Goal: Task Accomplishment & Management: Manage account settings

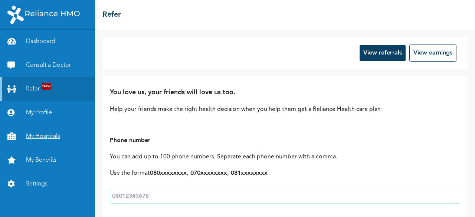
click at [51, 135] on link "My Hospitals" at bounding box center [47, 137] width 95 height 24
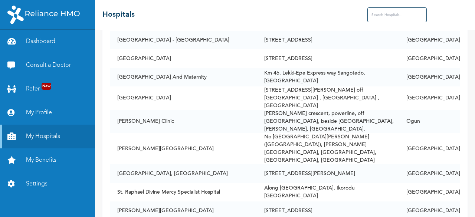
scroll to position [1711, 0]
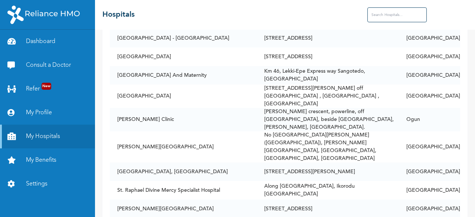
click at [402, 14] on input "text" at bounding box center [396, 14] width 59 height 15
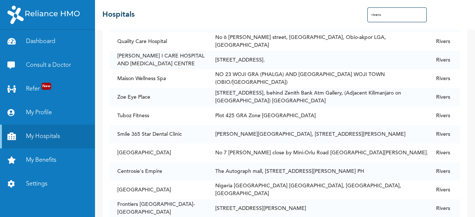
scroll to position [5081, 0]
type input "rivers"
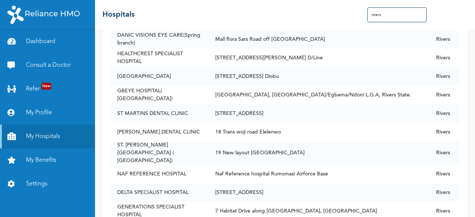
scroll to position [2084, 0]
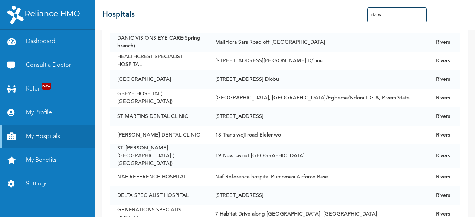
drag, startPoint x: 286, startPoint y: 66, endPoint x: 106, endPoint y: 71, distance: 180.7
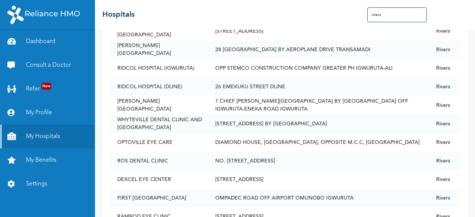
scroll to position [1781, 0]
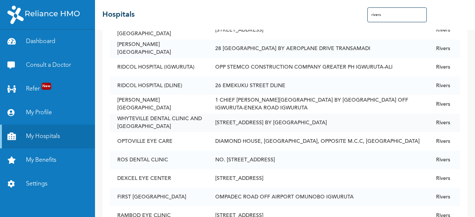
click at [185, 115] on td "WHYTEVILLE DENTAL CLINIC AND [GEOGRAPHIC_DATA]" at bounding box center [159, 122] width 98 height 19
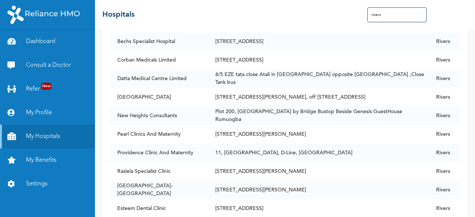
scroll to position [0, 0]
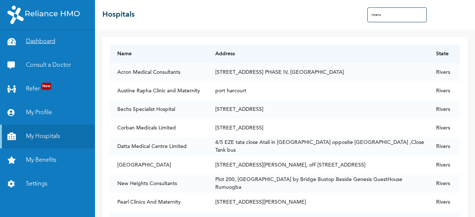
click at [41, 39] on link "Dashboard" at bounding box center [47, 42] width 95 height 24
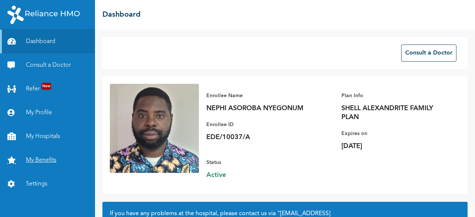
click at [43, 156] on link "My Benefits" at bounding box center [47, 160] width 95 height 24
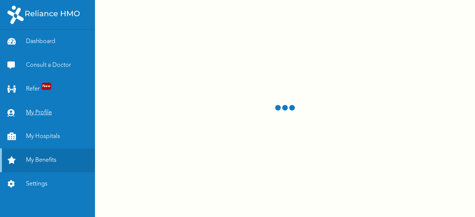
click at [39, 112] on link "My Profile" at bounding box center [47, 113] width 95 height 24
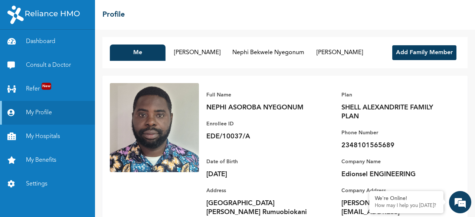
scroll to position [38, 0]
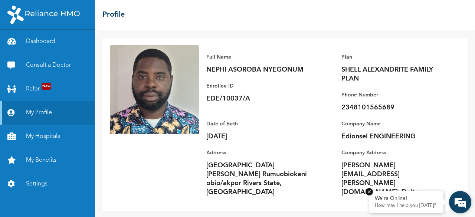
click at [410, 201] on div "We're Online!" at bounding box center [406, 198] width 63 height 6
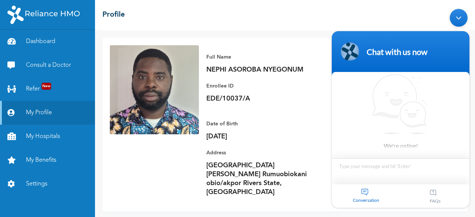
click at [376, 166] on textarea "Type your message and hit 'Enter'" at bounding box center [401, 171] width 138 height 26
type textarea "hello"
click at [385, 191] on textarea "Type your message and hit 'Enter'" at bounding box center [401, 195] width 138 height 26
type textarea "i"
type textarea "ple"
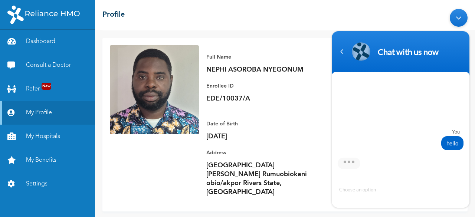
click at [421, 172] on div at bounding box center [401, 190] width 138 height 36
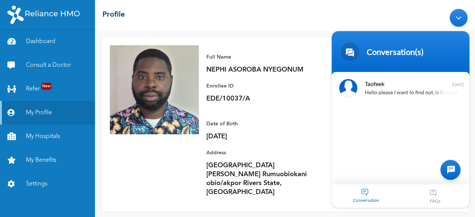
click at [451, 170] on div at bounding box center [450, 170] width 20 height 20
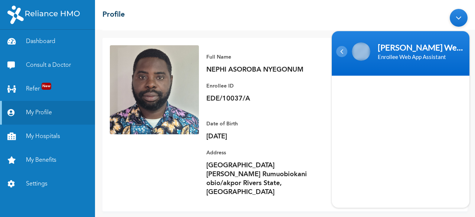
click at [343, 46] on div "Navigation go back" at bounding box center [341, 51] width 11 height 11
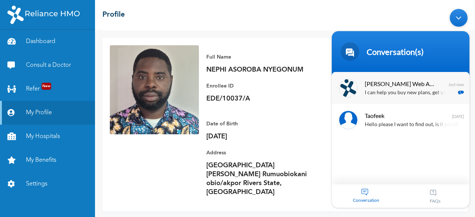
click at [401, 94] on p "I can help you buy new plans, get your HMO ID, check available hospitals and ma…" at bounding box center [411, 93] width 93 height 9
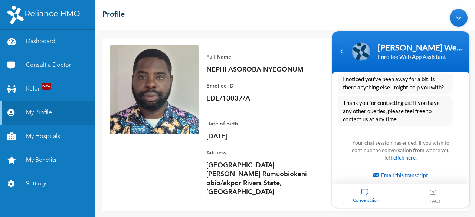
scroll to position [323, 0]
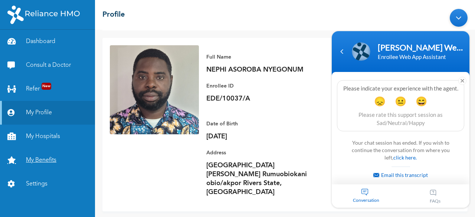
click at [45, 160] on link "My Benefits" at bounding box center [47, 160] width 95 height 24
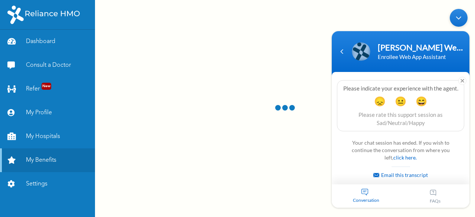
click at [459, 17] on div "Minimize live chat window" at bounding box center [459, 18] width 18 height 18
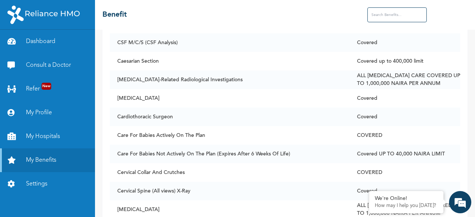
scroll to position [743, 0]
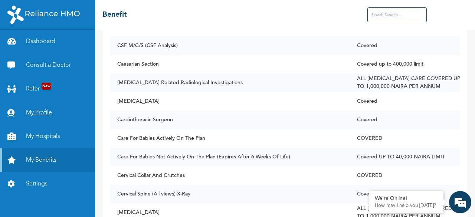
click at [45, 111] on link "My Profile" at bounding box center [47, 113] width 95 height 24
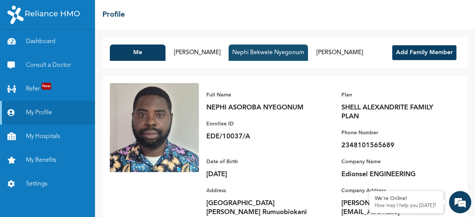
click at [274, 46] on button "Nephi Bekwele Nyegonum" at bounding box center [267, 53] width 79 height 16
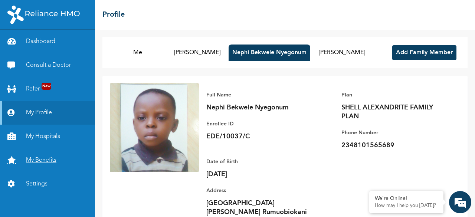
click at [40, 158] on link "My Benefits" at bounding box center [47, 160] width 95 height 24
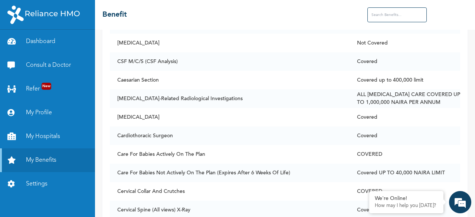
scroll to position [726, 0]
click at [45, 46] on link "Dashboard" at bounding box center [47, 42] width 95 height 24
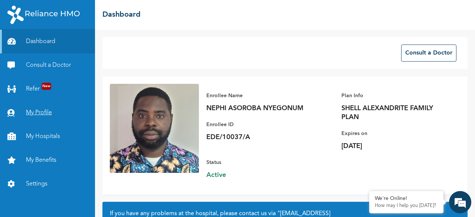
click at [40, 112] on link "My Profile" at bounding box center [47, 113] width 95 height 24
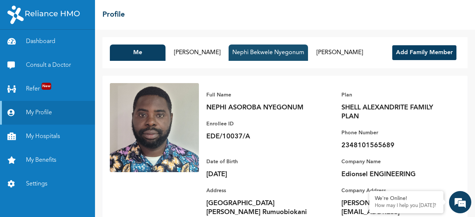
click at [270, 55] on button "Nephi Bekwele Nyegonum" at bounding box center [267, 53] width 79 height 16
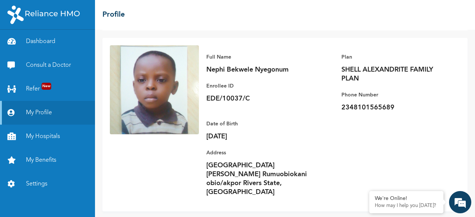
scroll to position [38, 0]
click at [43, 154] on link "My Benefits" at bounding box center [47, 160] width 95 height 24
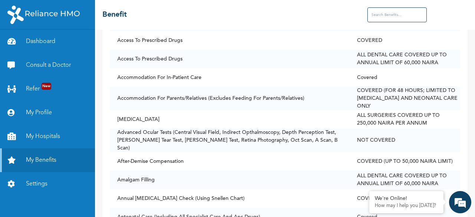
scroll to position [163, 0]
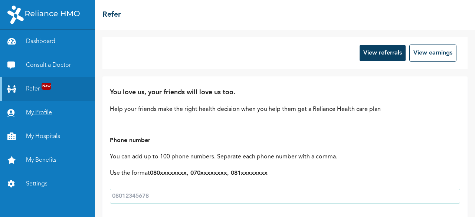
click at [41, 108] on link "My Profile" at bounding box center [47, 113] width 95 height 24
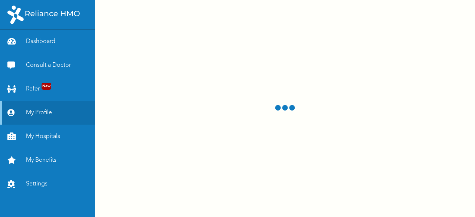
click at [46, 183] on link "Settings" at bounding box center [47, 184] width 95 height 24
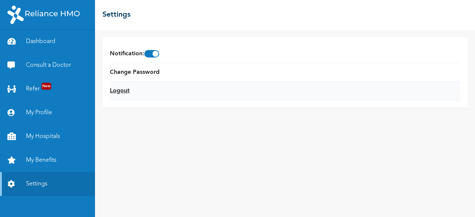
click at [116, 91] on link "Logout" at bounding box center [120, 90] width 20 height 9
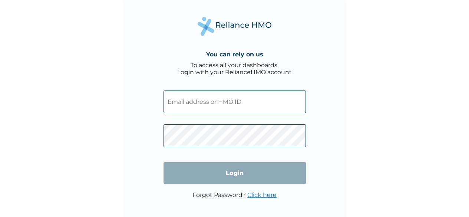
click at [238, 102] on input "text" at bounding box center [235, 101] width 142 height 23
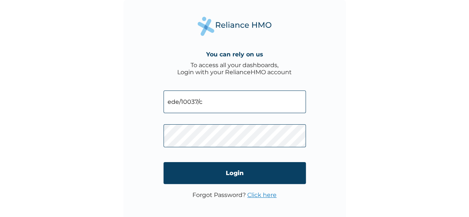
type input "ede/10037/c"
click at [258, 195] on link "Click here" at bounding box center [261, 194] width 29 height 7
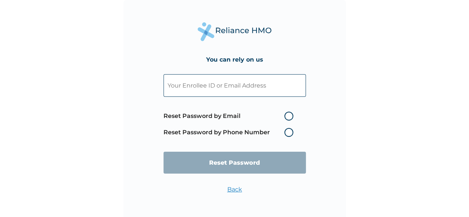
click at [244, 88] on input "text" at bounding box center [235, 85] width 142 height 23
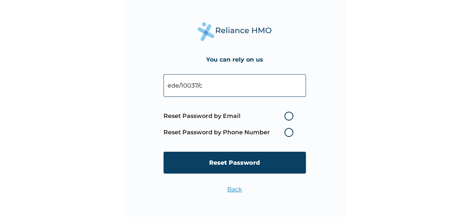
type input "ede/10037/c"
click at [288, 115] on label "Reset Password by Email" at bounding box center [231, 116] width 134 height 9
click at [286, 115] on input "Reset Password by Email" at bounding box center [280, 116] width 12 height 12
radio input "true"
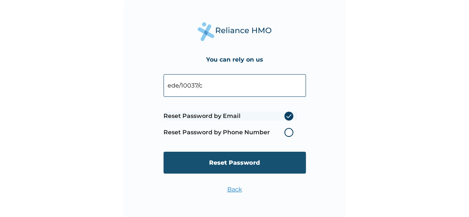
click at [240, 160] on input "Reset Password" at bounding box center [235, 163] width 142 height 22
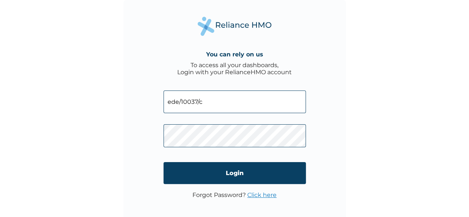
drag, startPoint x: 208, startPoint y: 101, endPoint x: 158, endPoint y: 99, distance: 50.5
click at [158, 99] on div "You can rely on us To access all your dashboards, Login with your RelianceHMO a…" at bounding box center [235, 111] width 223 height 223
click at [262, 195] on link "Click here" at bounding box center [261, 194] width 29 height 7
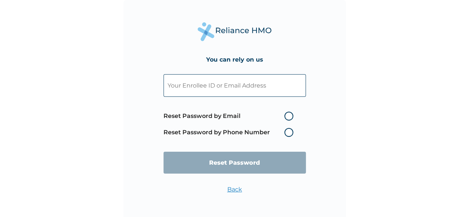
click at [290, 135] on label "Reset Password by Phone Number" at bounding box center [231, 132] width 134 height 9
click at [289, 134] on label "Reset Password by Phone Number" at bounding box center [231, 132] width 134 height 9
click at [265, 89] on input "text" at bounding box center [235, 85] width 142 height 23
paste input "ede/10037/c"
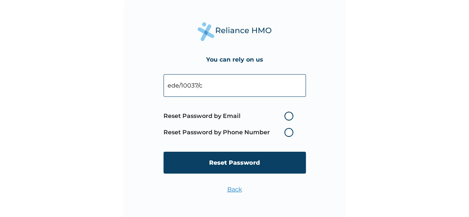
type input "ede/10037/c"
click at [288, 132] on label "Reset Password by Phone Number" at bounding box center [231, 132] width 134 height 9
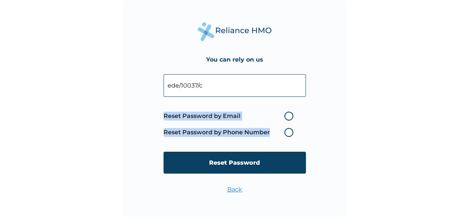
click at [288, 132] on label "Reset Password by Phone Number" at bounding box center [231, 132] width 134 height 9
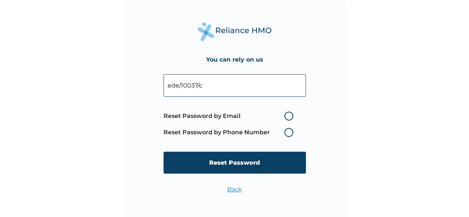
click at [250, 129] on label "Reset Password by Phone Number" at bounding box center [231, 132] width 134 height 9
click at [243, 132] on label "Reset Password by Phone Number" at bounding box center [231, 132] width 134 height 9
click at [288, 116] on label "Reset Password by Email" at bounding box center [231, 116] width 134 height 9
click at [286, 116] on input "Reset Password by Email" at bounding box center [280, 116] width 12 height 12
radio input "true"
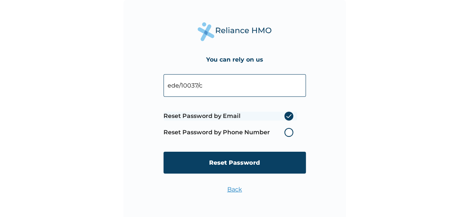
click at [289, 129] on label "Reset Password by Phone Number" at bounding box center [231, 132] width 134 height 9
click at [288, 118] on label "Reset Password by Email" at bounding box center [231, 116] width 134 height 9
click at [286, 118] on input "Reset Password by Email" at bounding box center [280, 116] width 12 height 12
click at [289, 120] on label "Reset Password by Email" at bounding box center [231, 116] width 134 height 9
click at [286, 120] on input "Reset Password by Email" at bounding box center [280, 116] width 12 height 12
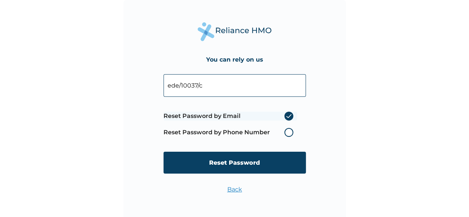
click at [289, 131] on label "Reset Password by Phone Number" at bounding box center [231, 132] width 134 height 9
click at [289, 134] on label "Reset Password by Phone Number" at bounding box center [231, 132] width 134 height 9
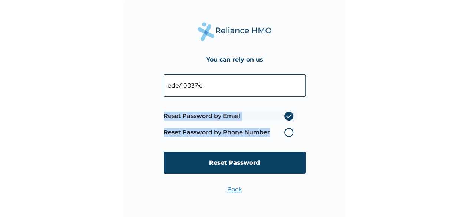
click at [289, 134] on label "Reset Password by Phone Number" at bounding box center [231, 132] width 134 height 9
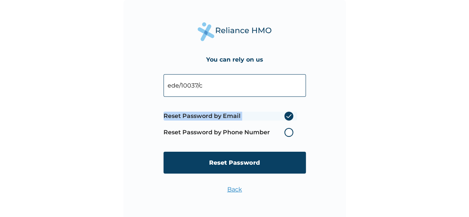
click at [289, 134] on label "Reset Password by Phone Number" at bounding box center [231, 132] width 134 height 9
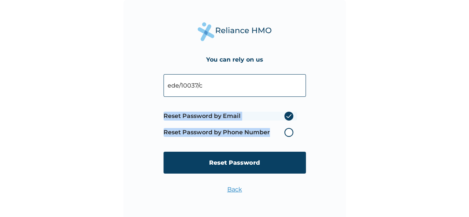
click at [289, 134] on label "Reset Password by Phone Number" at bounding box center [231, 132] width 134 height 9
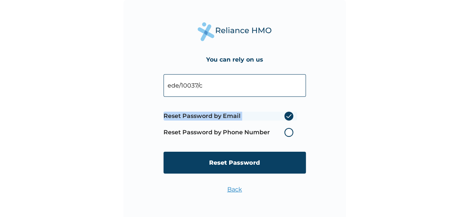
click at [289, 134] on label "Reset Password by Phone Number" at bounding box center [231, 132] width 134 height 9
click at [314, 128] on div "You can rely on us ede/10037/c Reset Password by Email Reset Password by Phone …" at bounding box center [235, 111] width 223 height 223
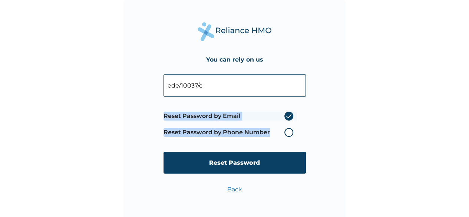
click at [314, 128] on div "You can rely on us ede/10037/c Reset Password by Email Reset Password by Phone …" at bounding box center [235, 111] width 223 height 223
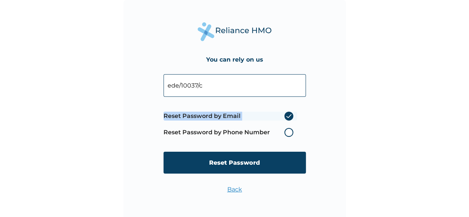
click at [314, 128] on div "You can rely on us ede/10037/c Reset Password by Email Reset Password by Phone …" at bounding box center [235, 111] width 223 height 223
drag, startPoint x: 314, startPoint y: 128, endPoint x: 292, endPoint y: 138, distance: 24.1
click at [292, 138] on div "You can rely on us ede/10037/c Reset Password by Email Reset Password by Phone …" at bounding box center [235, 111] width 223 height 223
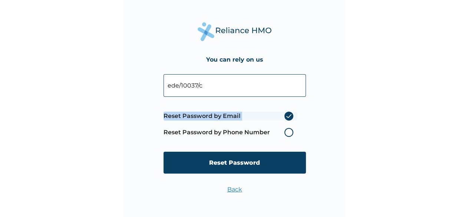
click at [292, 138] on span "Reset Password by Email Reset Password by Phone Number" at bounding box center [231, 124] width 134 height 33
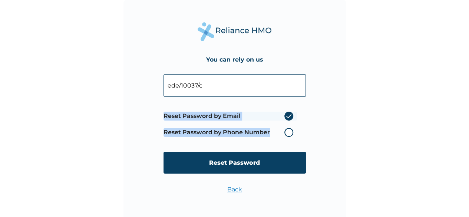
click at [292, 138] on span "Reset Password by Email Reset Password by Phone Number" at bounding box center [231, 124] width 134 height 33
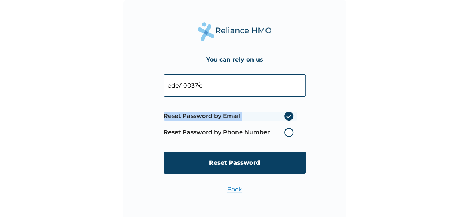
click at [292, 138] on span "Reset Password by Email Reset Password by Phone Number" at bounding box center [231, 124] width 134 height 33
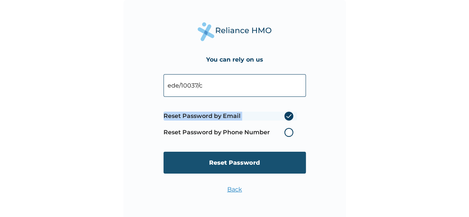
click at [266, 153] on input "Reset Password" at bounding box center [235, 163] width 142 height 22
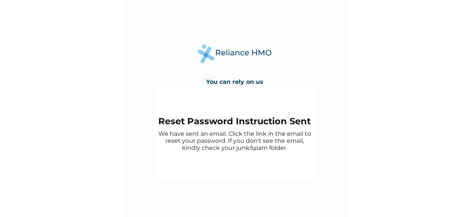
click at [214, 139] on p "We have sent an email. Click the link in the email to reset your password. If y…" at bounding box center [234, 140] width 153 height 21
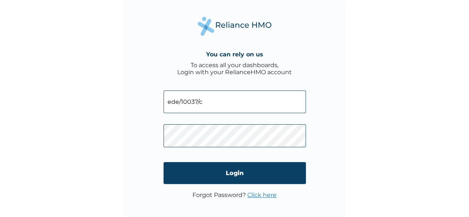
click at [260, 192] on link "Click here" at bounding box center [261, 194] width 29 height 7
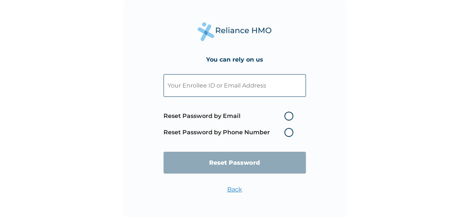
click at [227, 128] on label "Reset Password by Phone Number" at bounding box center [231, 132] width 134 height 9
click at [237, 87] on input "text" at bounding box center [235, 85] width 142 height 23
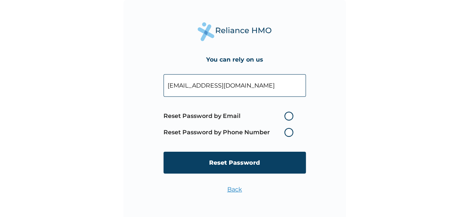
click at [233, 129] on label "Reset Password by Phone Number" at bounding box center [231, 132] width 134 height 9
click at [232, 138] on span "Reset Password by Email Reset Password by Phone Number" at bounding box center [231, 124] width 134 height 33
click at [235, 84] on input "nephi200@yahoo.com" at bounding box center [235, 85] width 142 height 23
type input "n"
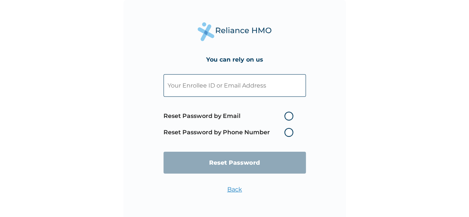
paste input "ede/10037/c"
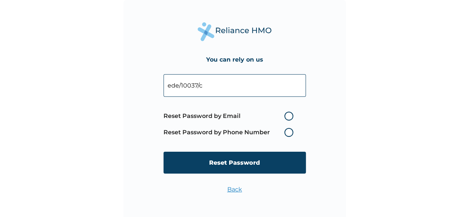
type input "ede/10037/c"
click at [240, 135] on label "Reset Password by Phone Number" at bounding box center [231, 132] width 134 height 9
click at [288, 134] on label "Reset Password by Phone Number" at bounding box center [231, 132] width 134 height 9
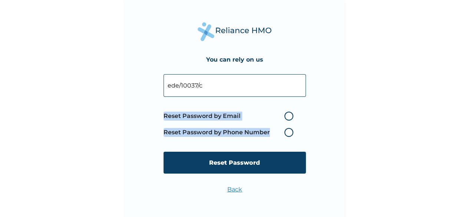
click at [288, 134] on label "Reset Password by Phone Number" at bounding box center [231, 132] width 134 height 9
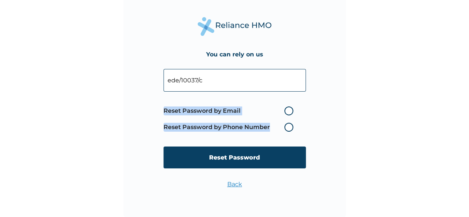
click at [287, 129] on label "Reset Password by Phone Number" at bounding box center [231, 127] width 134 height 9
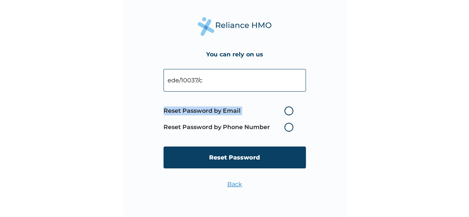
click at [287, 129] on label "Reset Password by Phone Number" at bounding box center [231, 127] width 134 height 9
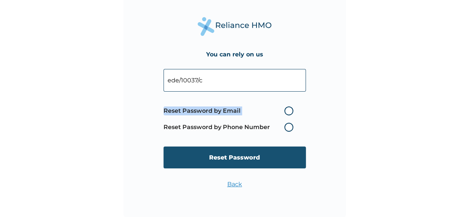
click at [263, 154] on input "Reset Password" at bounding box center [235, 158] width 142 height 22
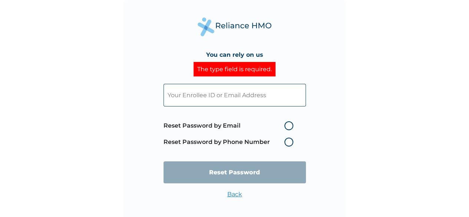
click at [247, 93] on input "text" at bounding box center [235, 95] width 142 height 23
paste input "ede/10037/c"
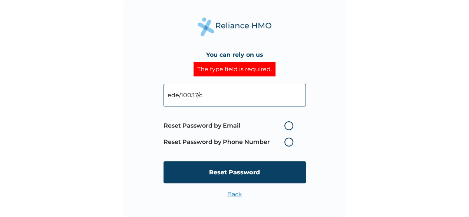
type input "ede/10037/c"
click at [290, 125] on label "Reset Password by Email" at bounding box center [231, 125] width 134 height 9
click at [286, 125] on input "Reset Password by Email" at bounding box center [280, 126] width 12 height 12
radio input "true"
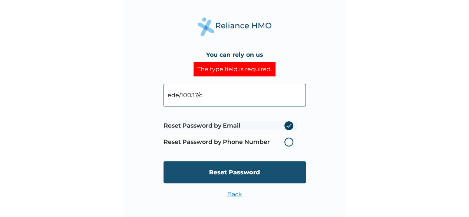
click at [263, 167] on input "Reset Password" at bounding box center [235, 172] width 142 height 22
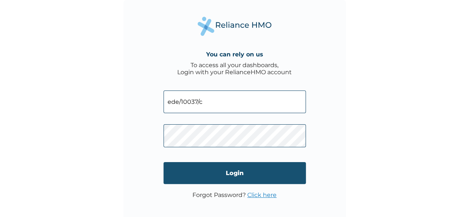
click at [235, 177] on input "Login" at bounding box center [235, 173] width 142 height 22
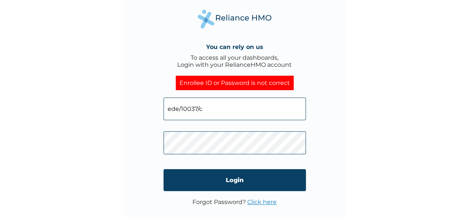
click at [262, 200] on link "Click here" at bounding box center [261, 201] width 29 height 7
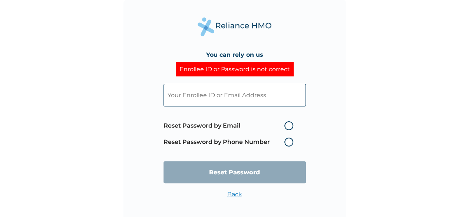
click at [353, 172] on div "You can rely on us Enrollee ID or Password is not correct Reset Password by Ema…" at bounding box center [234, 108] width 469 height 217
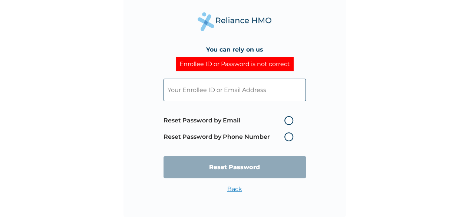
click at [290, 136] on label "Reset Password by Phone Number" at bounding box center [231, 136] width 134 height 9
click at [280, 92] on input "text" at bounding box center [235, 90] width 142 height 23
paste input "ede/10037/c"
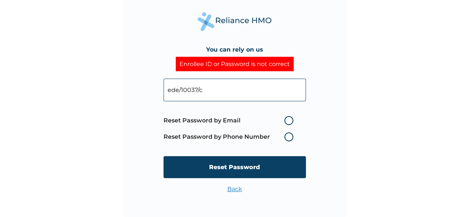
type input "ede/10037/c"
click at [289, 138] on label "Reset Password by Phone Number" at bounding box center [231, 136] width 134 height 9
click at [290, 119] on label "Reset Password by Email" at bounding box center [231, 120] width 134 height 9
click at [286, 119] on input "Reset Password by Email" at bounding box center [280, 121] width 12 height 12
radio input "true"
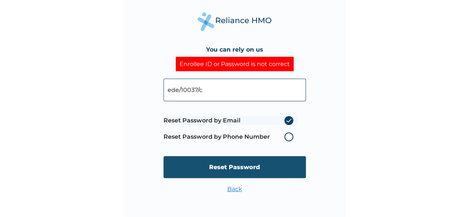
click at [282, 168] on input "Reset Password" at bounding box center [235, 167] width 142 height 22
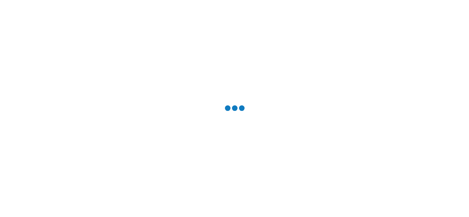
scroll to position [0, 0]
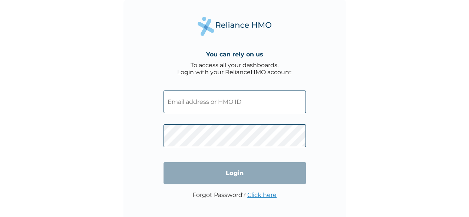
scroll to position [0, 0]
click at [266, 102] on input "text" at bounding box center [235, 101] width 142 height 23
click at [263, 192] on link "Click here" at bounding box center [261, 194] width 29 height 7
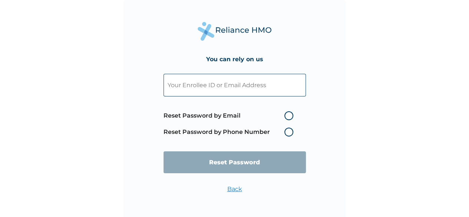
scroll to position [5, 0]
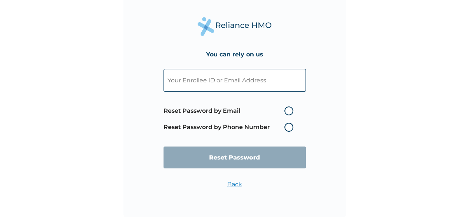
click at [231, 187] on link "Back" at bounding box center [234, 184] width 15 height 7
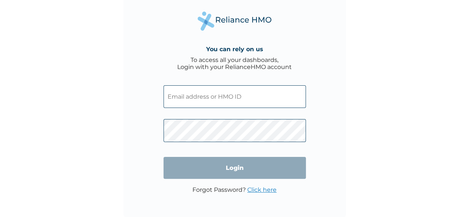
scroll to position [0, 0]
